Goal: Task Accomplishment & Management: Manage account settings

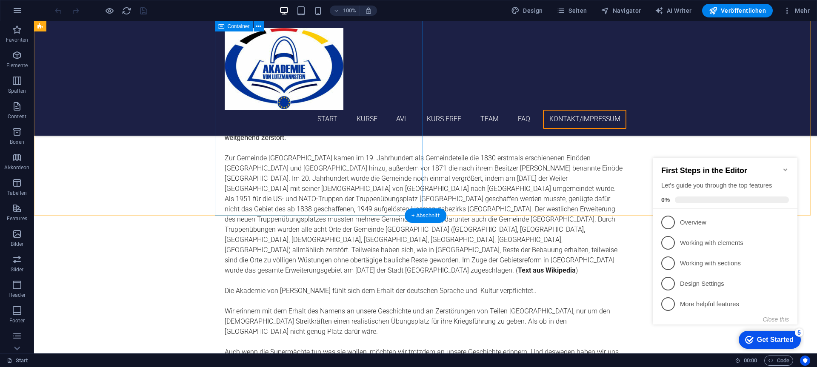
scroll to position [3533, 0]
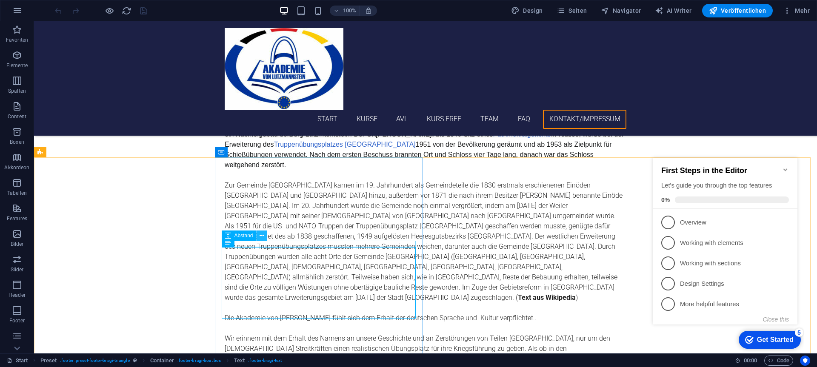
click at [263, 235] on icon at bounding box center [262, 236] width 5 height 9
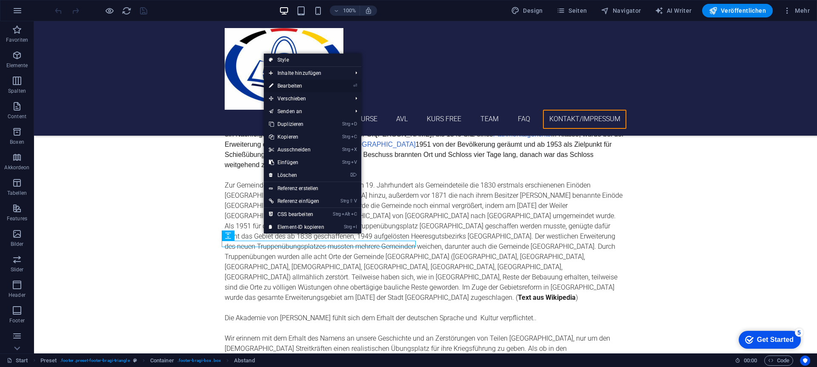
click at [289, 82] on link "⏎ Bearbeiten" at bounding box center [297, 86] width 66 height 13
select select "px"
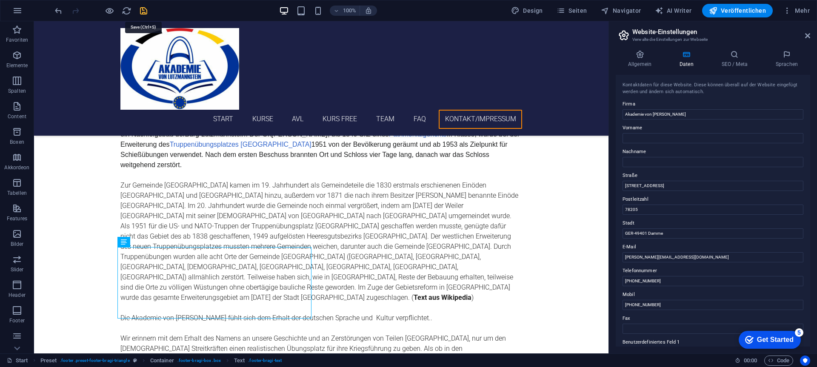
click at [143, 10] on icon "save" at bounding box center [144, 11] width 10 height 10
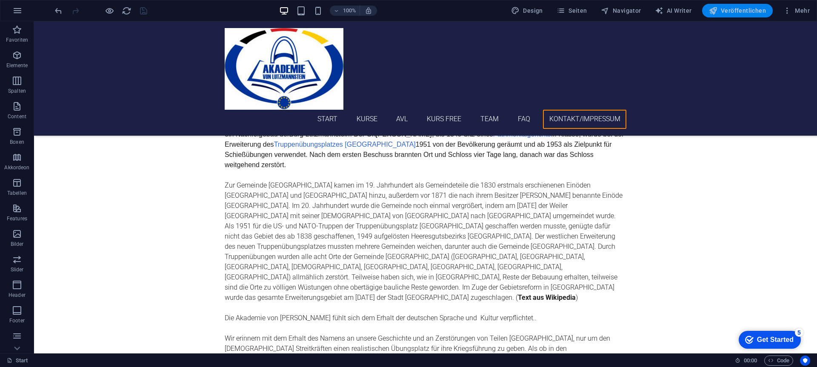
click at [740, 8] on span "Veröffentlichen" at bounding box center [737, 10] width 57 height 9
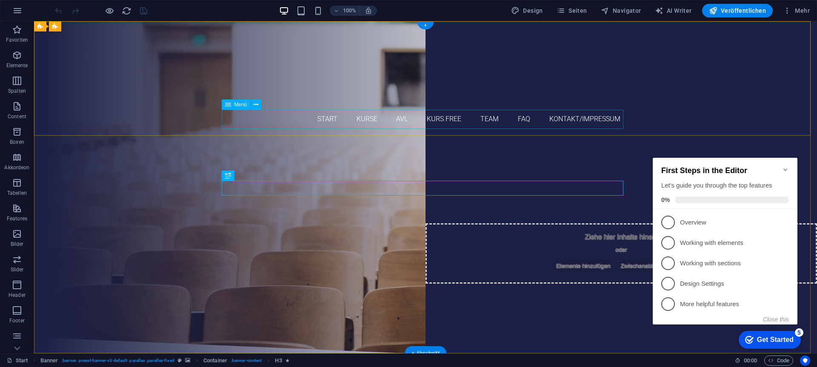
click at [438, 116] on nav "Start Kurse AvL Kurs free Team FAQ Kontakt/Impressum" at bounding box center [426, 119] width 402 height 19
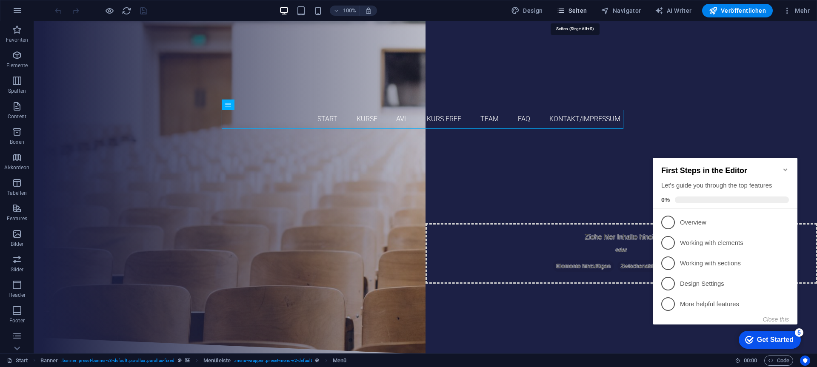
click at [579, 10] on span "Seiten" at bounding box center [572, 10] width 31 height 9
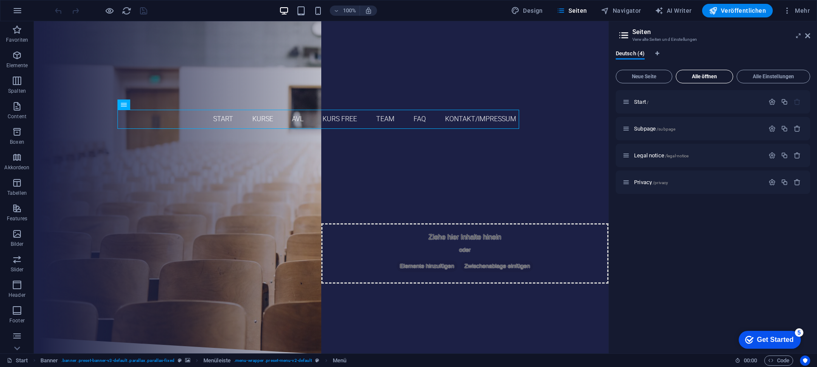
click at [711, 73] on button "Alle öffnen" at bounding box center [704, 77] width 57 height 14
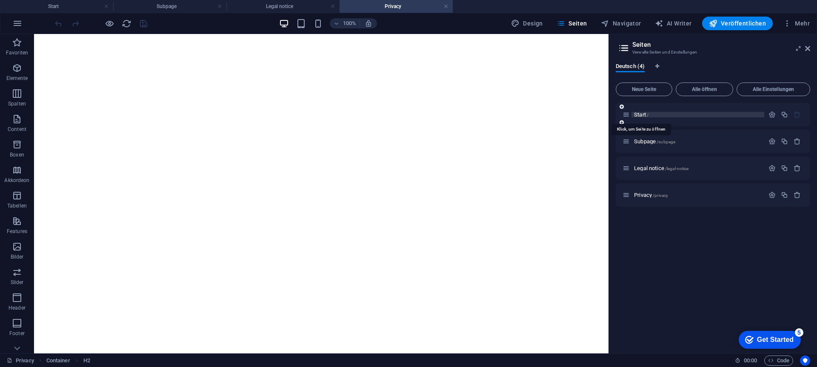
click at [641, 114] on span "Start /" at bounding box center [641, 115] width 14 height 6
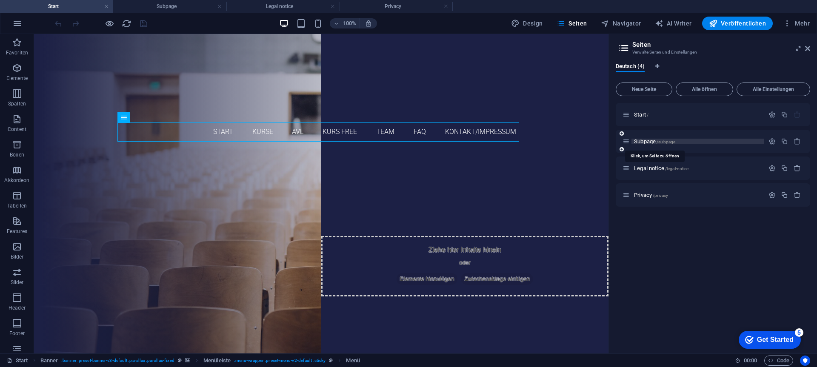
click at [644, 141] on span "Subpage /subpage" at bounding box center [654, 141] width 41 height 6
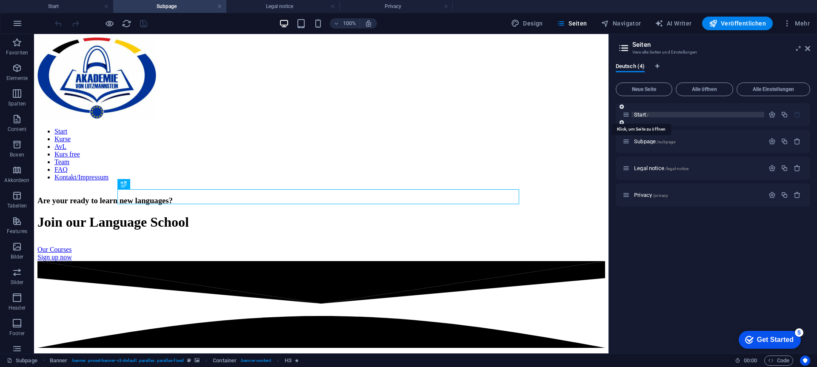
click at [638, 113] on span "Start /" at bounding box center [641, 115] width 14 height 6
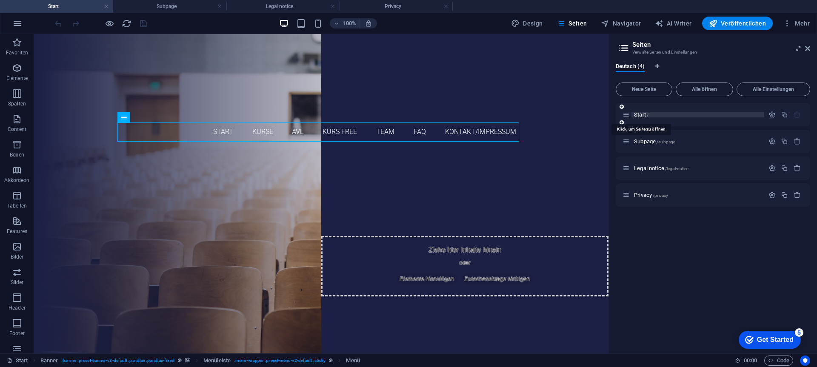
click at [639, 114] on span "Start /" at bounding box center [641, 115] width 14 height 6
click at [626, 116] on icon at bounding box center [626, 114] width 7 height 7
click at [772, 113] on icon "button" at bounding box center [772, 114] width 7 height 7
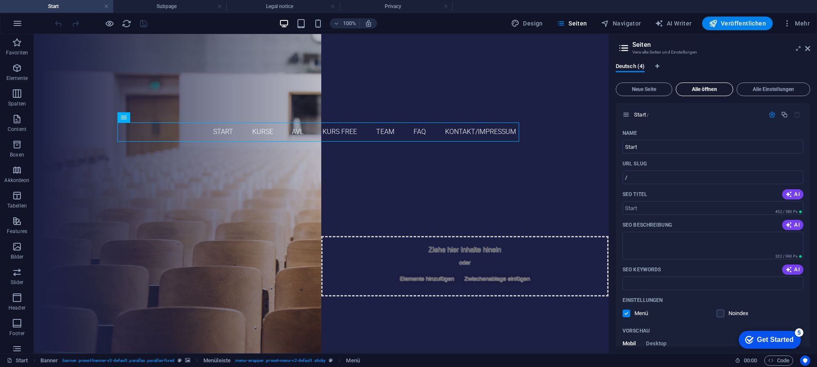
click at [703, 85] on button "Alle öffnen" at bounding box center [704, 90] width 57 height 14
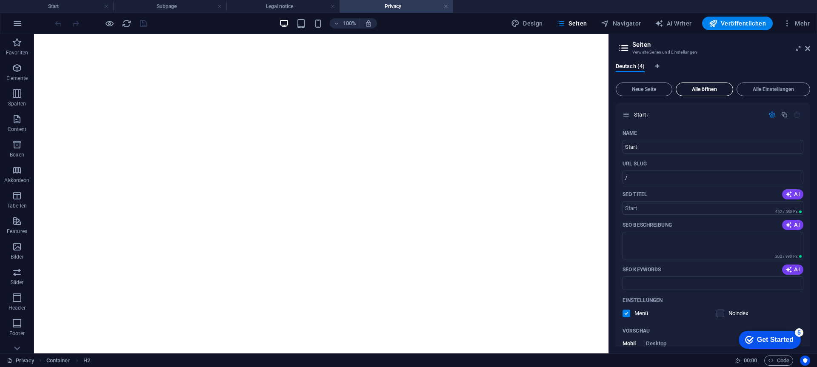
click at [703, 86] on button "Alle öffnen" at bounding box center [704, 90] width 57 height 14
click at [63, 54] on span "Container" at bounding box center [58, 53] width 22 height 5
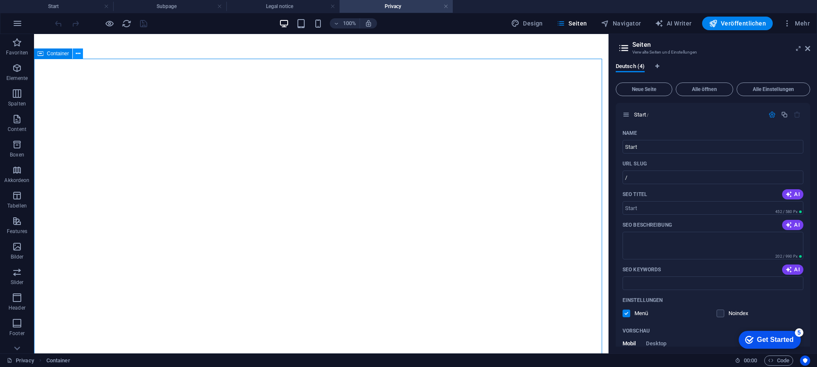
click at [76, 54] on icon at bounding box center [78, 53] width 5 height 9
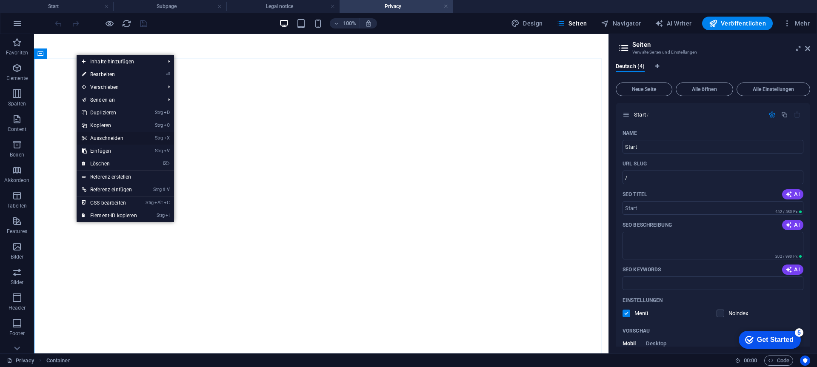
click at [103, 137] on link "Strg X Ausschneiden" at bounding box center [110, 138] width 66 height 13
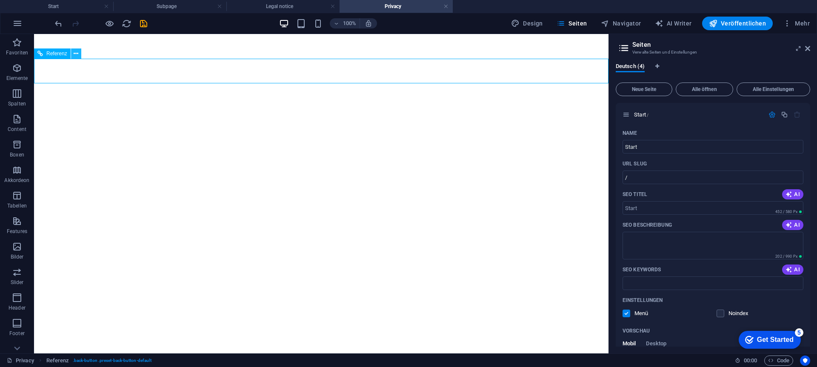
click at [75, 51] on icon at bounding box center [76, 53] width 5 height 9
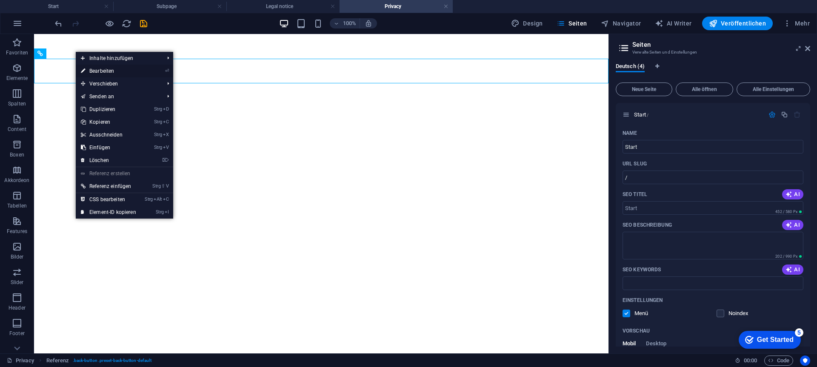
click at [114, 69] on link "⏎ Bearbeiten" at bounding box center [109, 71] width 66 height 13
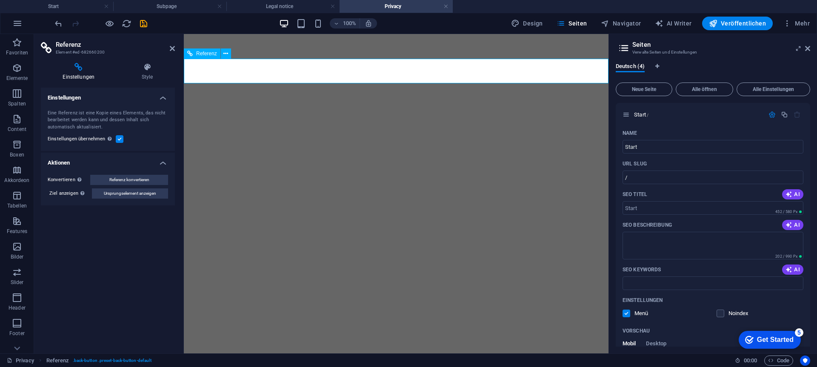
click at [190, 54] on icon at bounding box center [190, 54] width 6 height 10
click at [226, 52] on icon at bounding box center [225, 53] width 5 height 9
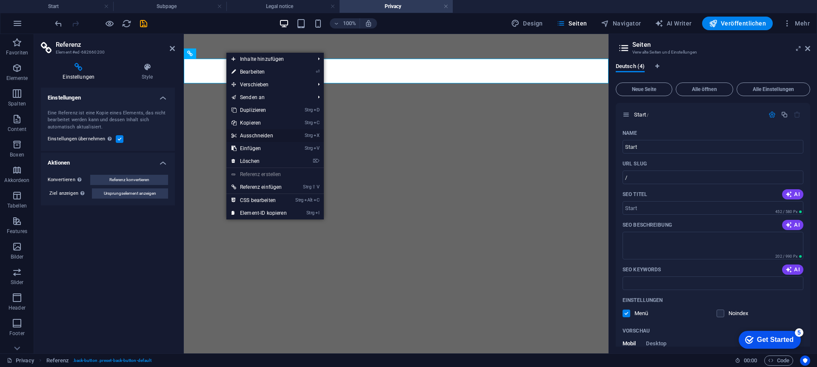
click at [251, 132] on link "Strg X Ausschneiden" at bounding box center [259, 135] width 66 height 13
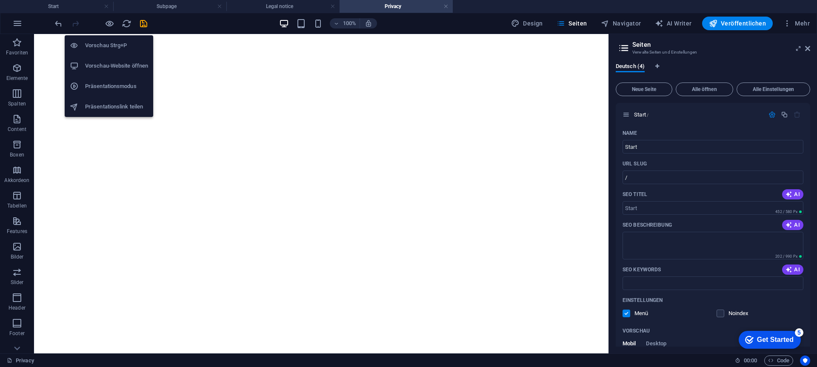
click at [112, 64] on h6 "Vorschau-Website öffnen" at bounding box center [116, 66] width 63 height 10
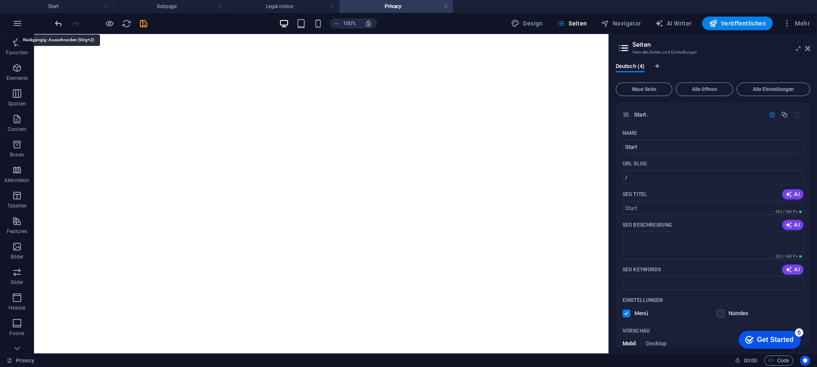
click at [59, 23] on icon "undo" at bounding box center [59, 24] width 10 height 10
click at [763, 89] on span "Alle Einstellungen" at bounding box center [774, 89] width 66 height 5
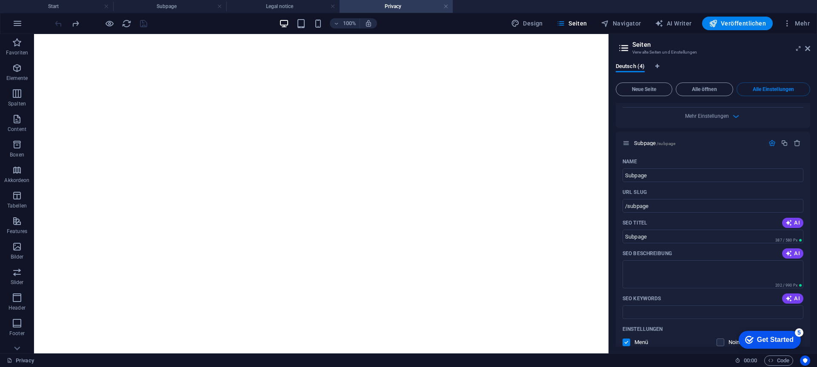
scroll to position [341, 0]
click at [648, 141] on span "Subpage /subpage" at bounding box center [654, 142] width 41 height 6
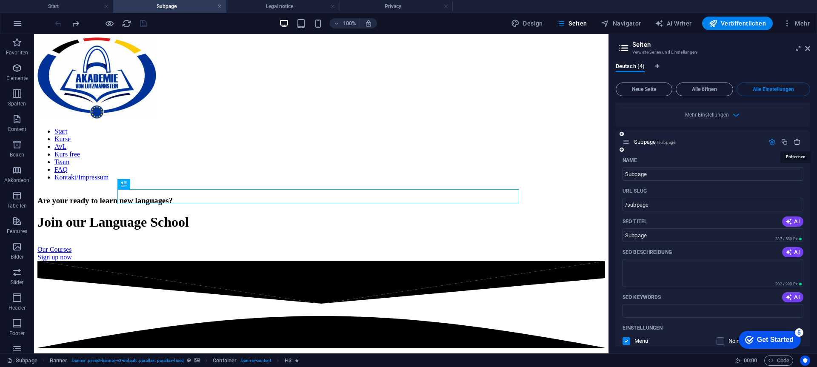
click at [799, 139] on icon "button" at bounding box center [797, 141] width 7 height 7
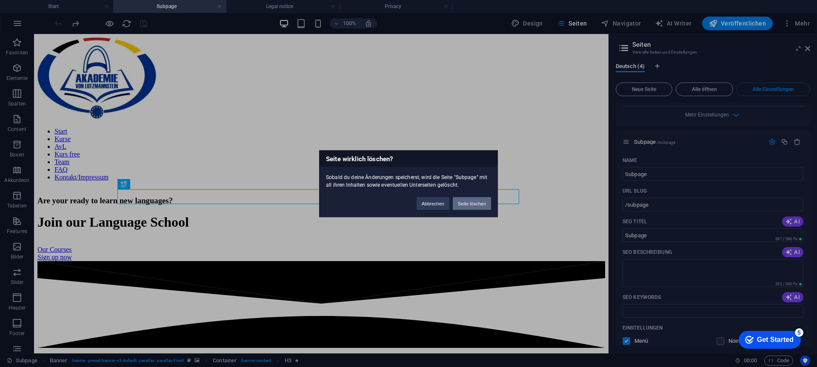
click at [468, 203] on button "Seite löschen" at bounding box center [472, 203] width 38 height 13
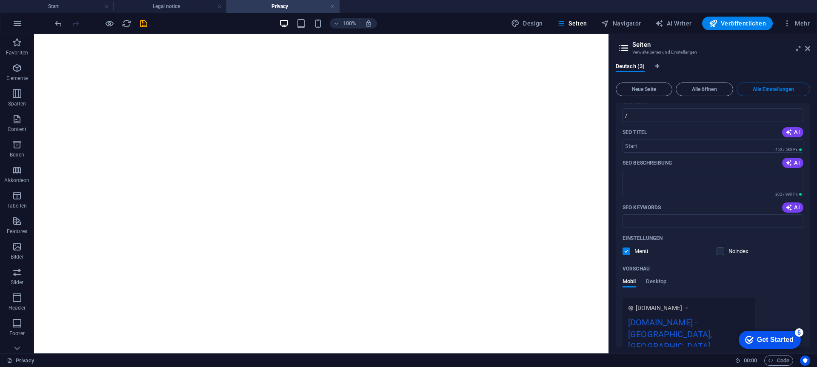
scroll to position [0, 0]
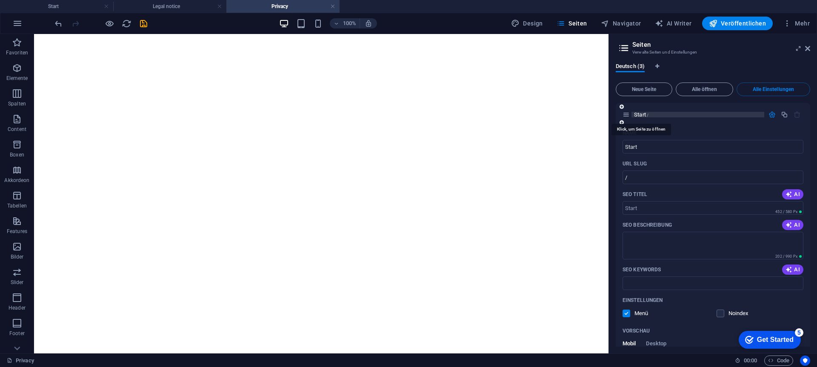
click at [641, 114] on span "Start /" at bounding box center [641, 115] width 14 height 6
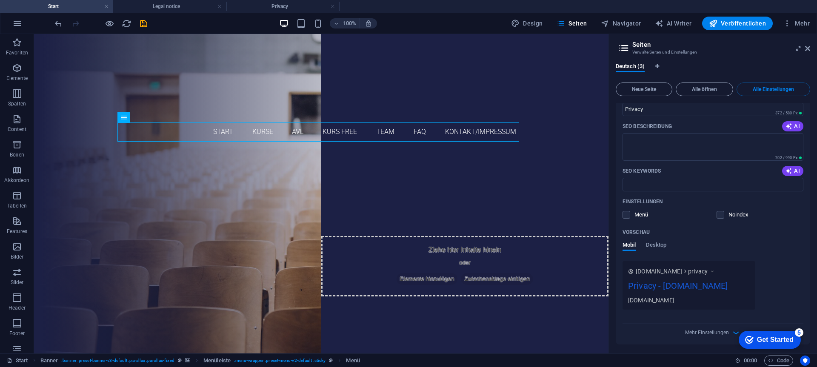
scroll to position [836, 0]
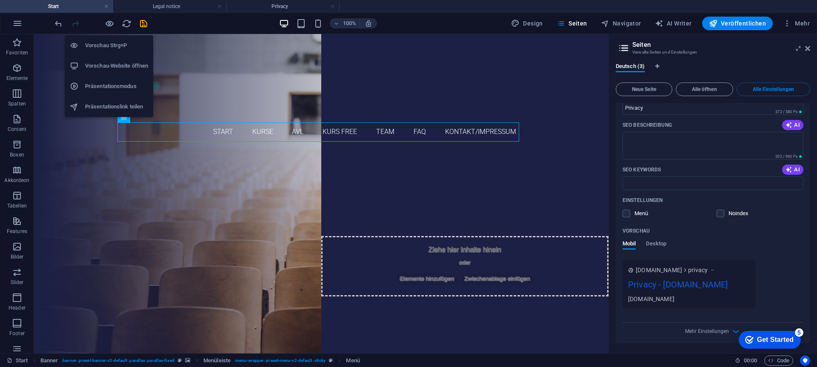
click at [108, 62] on h6 "Vorschau-Website öffnen" at bounding box center [116, 66] width 63 height 10
